Goal: Task Accomplishment & Management: Manage account settings

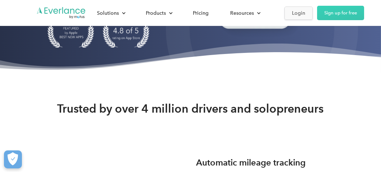
click at [297, 13] on div "Login" at bounding box center [298, 13] width 13 height 9
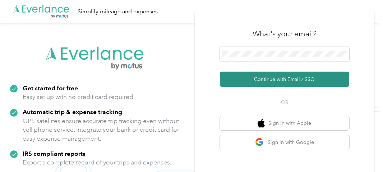
click at [259, 76] on button "Continue with Email / SSO" at bounding box center [284, 79] width 129 height 15
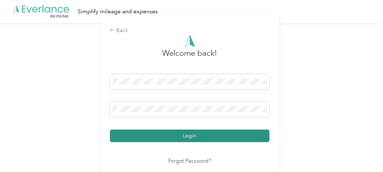
click at [208, 134] on button "Login" at bounding box center [190, 135] width 160 height 13
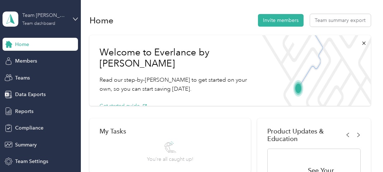
click at [49, 22] on div "Team dashboard" at bounding box center [38, 24] width 33 height 4
click at [33, 71] on div "Personal dashboard" at bounding box center [75, 75] width 141 height 13
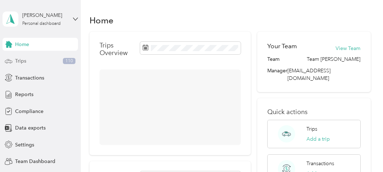
click at [42, 63] on div "Trips 110" at bounding box center [41, 61] width 76 height 13
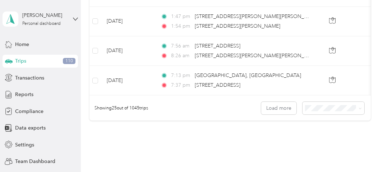
scroll to position [813, 0]
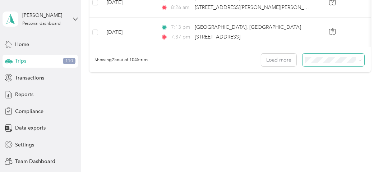
click at [320, 65] on span at bounding box center [334, 60] width 62 height 13
click at [321, 96] on span "100 per load" at bounding box center [320, 99] width 29 height 6
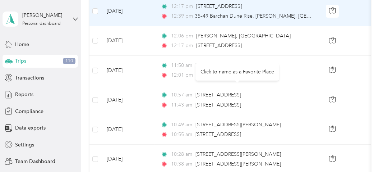
scroll to position [225, 0]
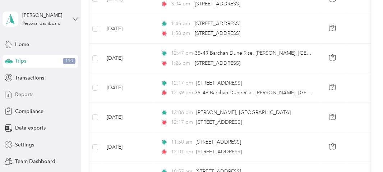
click at [26, 92] on span "Reports" at bounding box center [24, 95] width 18 height 8
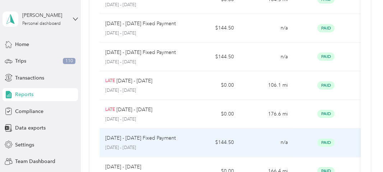
scroll to position [225, 0]
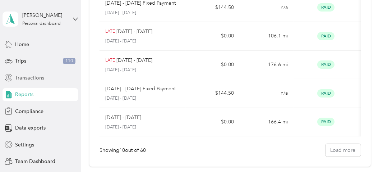
click at [35, 80] on span "Transactions" at bounding box center [29, 78] width 29 height 8
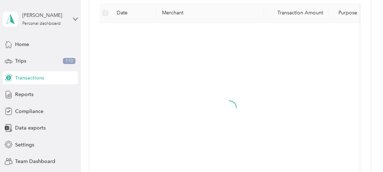
scroll to position [225, 0]
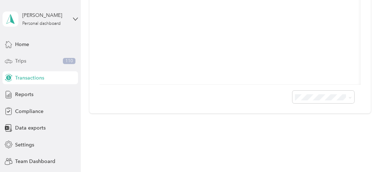
click at [34, 64] on div "Trips 110" at bounding box center [41, 61] width 76 height 13
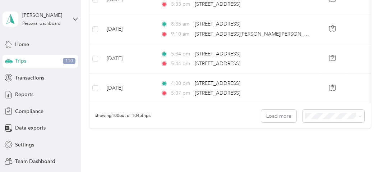
scroll to position [2946, 0]
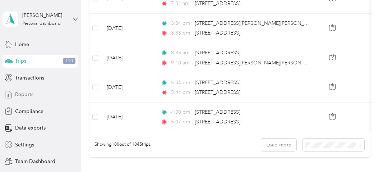
click at [24, 93] on span "Reports" at bounding box center [24, 95] width 18 height 8
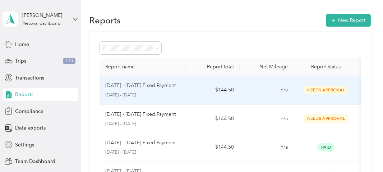
click at [176, 82] on p "[DATE] - [DATE] Fixed Payment" at bounding box center [140, 86] width 70 height 8
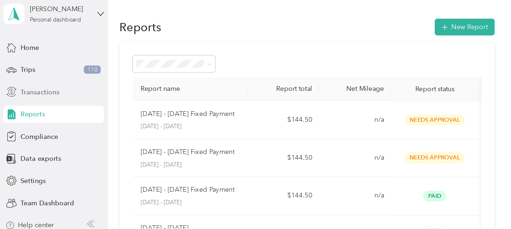
scroll to position [13, 0]
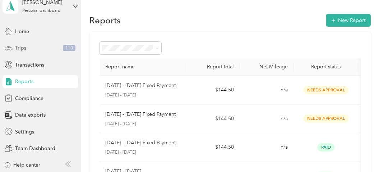
click at [15, 45] on span "Trips" at bounding box center [20, 48] width 11 height 8
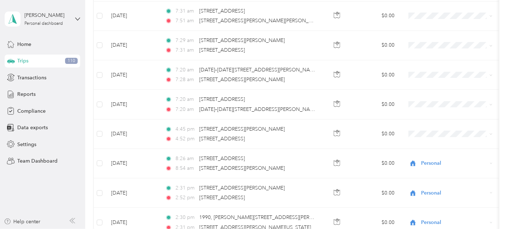
scroll to position [1198, 0]
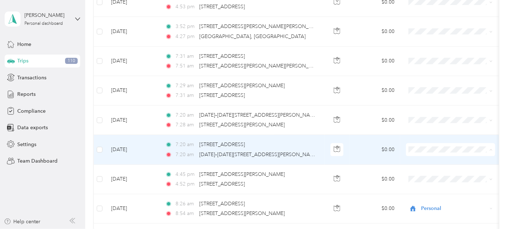
click at [383, 160] on li "Lake Beverage" at bounding box center [450, 158] width 89 height 13
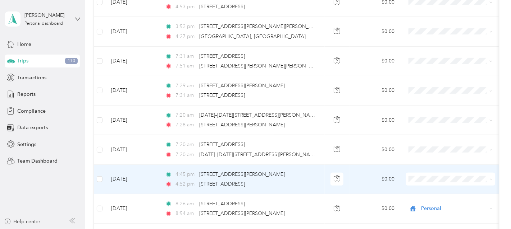
click at [383, 172] on span "Lake Beverage" at bounding box center [457, 188] width 67 height 8
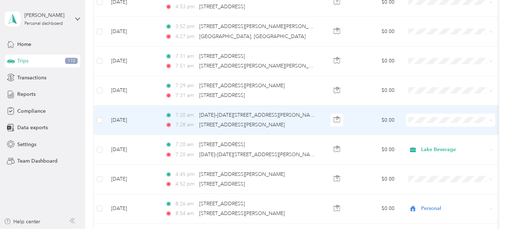
click at [383, 127] on span "Lake Beverage" at bounding box center [450, 129] width 79 height 8
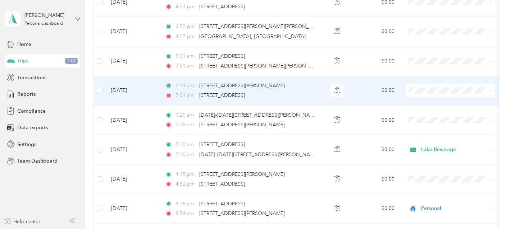
click at [383, 99] on span "Lake Beverage" at bounding box center [457, 100] width 67 height 8
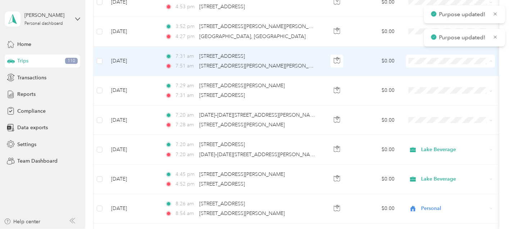
click at [383, 68] on span "Lake Beverage" at bounding box center [457, 71] width 67 height 8
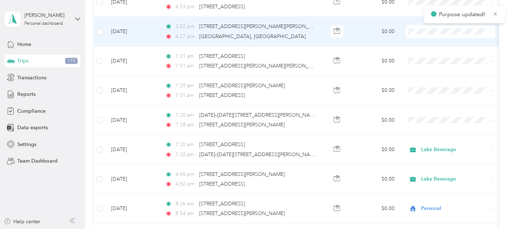
click at [383, 41] on icon at bounding box center [415, 41] width 9 height 6
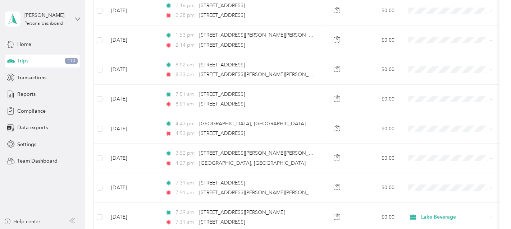
scroll to position [1055, 0]
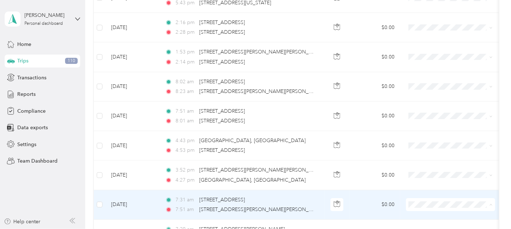
click at [383, 172] on span "Lake Beverage" at bounding box center [457, 175] width 67 height 8
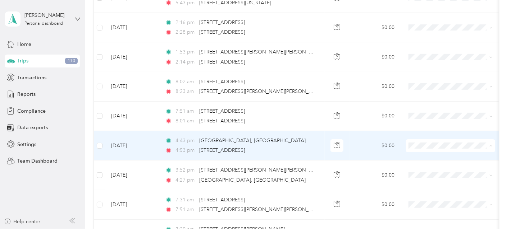
click at [383, 151] on li "Lake Beverage" at bounding box center [450, 155] width 89 height 13
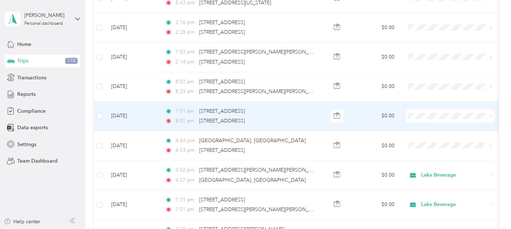
click at [383, 115] on span at bounding box center [450, 116] width 89 height 13
click at [383, 123] on span "Lake Beverage" at bounding box center [457, 126] width 67 height 8
click at [383, 127] on li "Lake Beverage" at bounding box center [450, 125] width 89 height 13
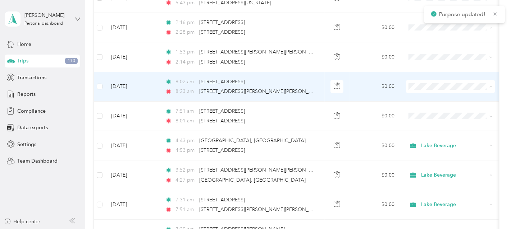
click at [383, 92] on span "Lake Beverage" at bounding box center [457, 96] width 67 height 8
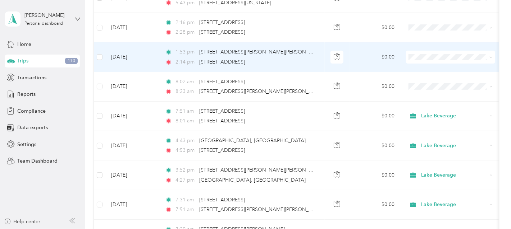
click at [383, 69] on li "Lake Beverage" at bounding box center [450, 65] width 89 height 13
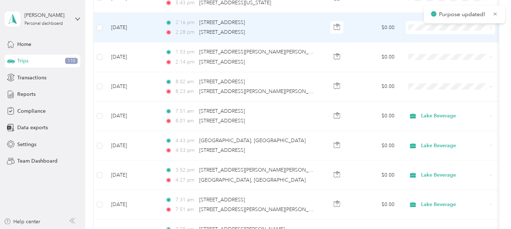
click at [383, 37] on span "Lake Beverage" at bounding box center [450, 36] width 79 height 8
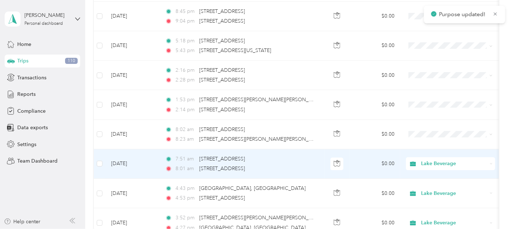
scroll to position [959, 0]
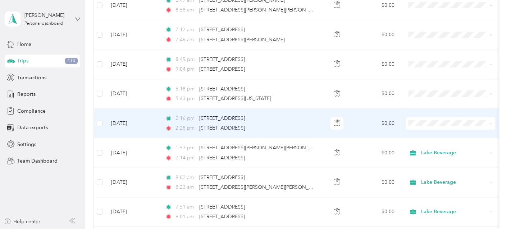
click at [383, 130] on span "Lake Beverage" at bounding box center [450, 133] width 79 height 8
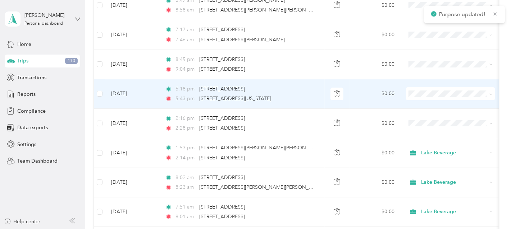
click at [383, 87] on span at bounding box center [450, 93] width 89 height 13
click at [383, 99] on li "Lake Beverage" at bounding box center [450, 103] width 89 height 13
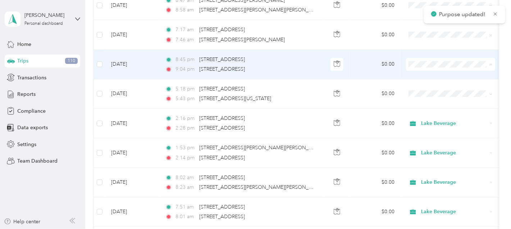
click at [383, 74] on span "Lake Beverage" at bounding box center [457, 74] width 67 height 8
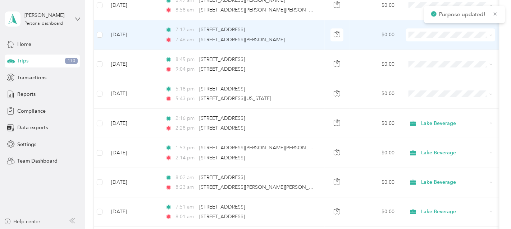
click at [383, 47] on li "Lake Beverage" at bounding box center [450, 43] width 89 height 13
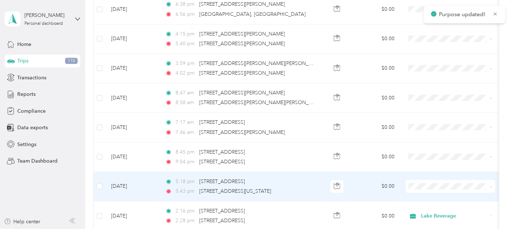
scroll to position [863, 0]
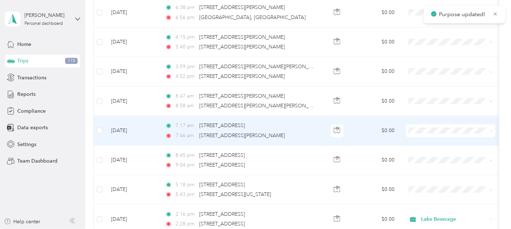
click at [383, 124] on span at bounding box center [450, 130] width 89 height 13
click at [383, 138] on span "Lake Beverage" at bounding box center [450, 141] width 79 height 8
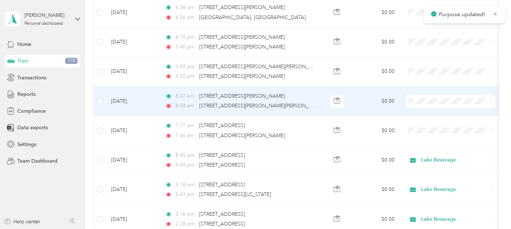
click at [383, 108] on span "Lake Beverage" at bounding box center [457, 112] width 67 height 8
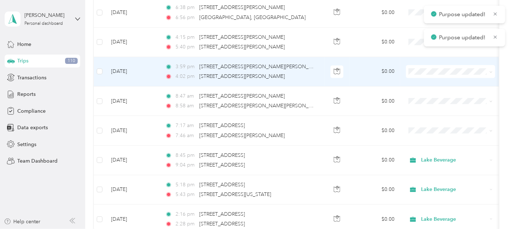
click at [383, 72] on span at bounding box center [450, 71] width 89 height 13
click at [383, 82] on span "Lake Beverage" at bounding box center [457, 82] width 67 height 8
